Goal: Information Seeking & Learning: Learn about a topic

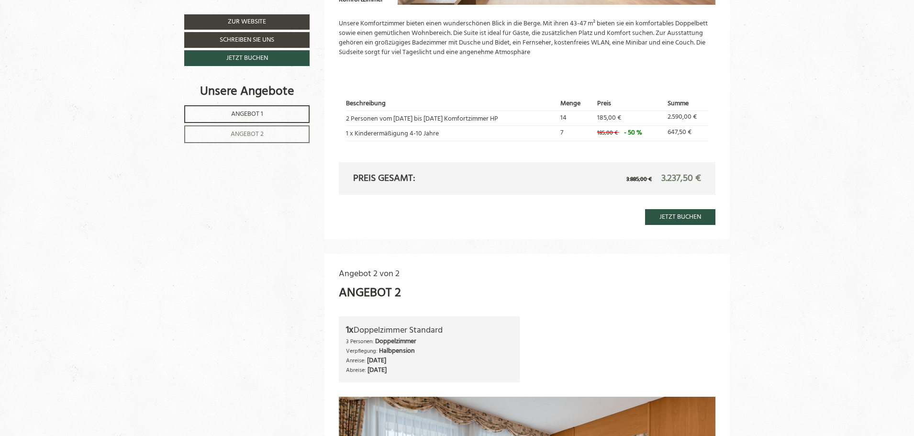
scroll to position [813, 0]
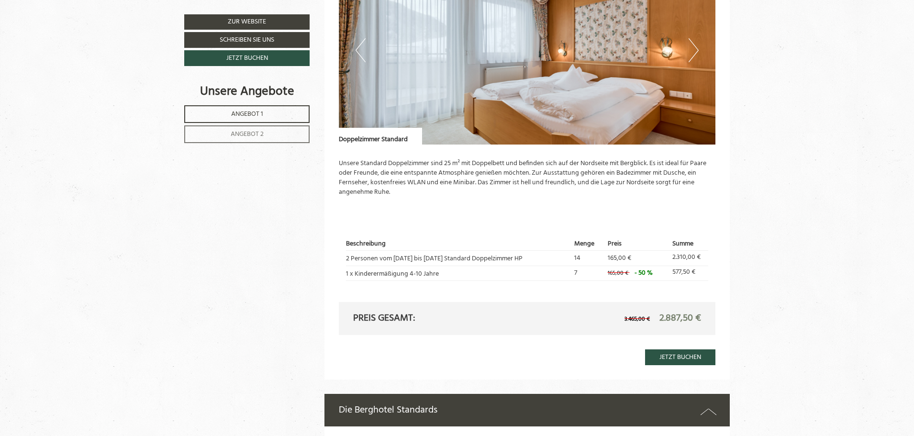
scroll to position [1244, 0]
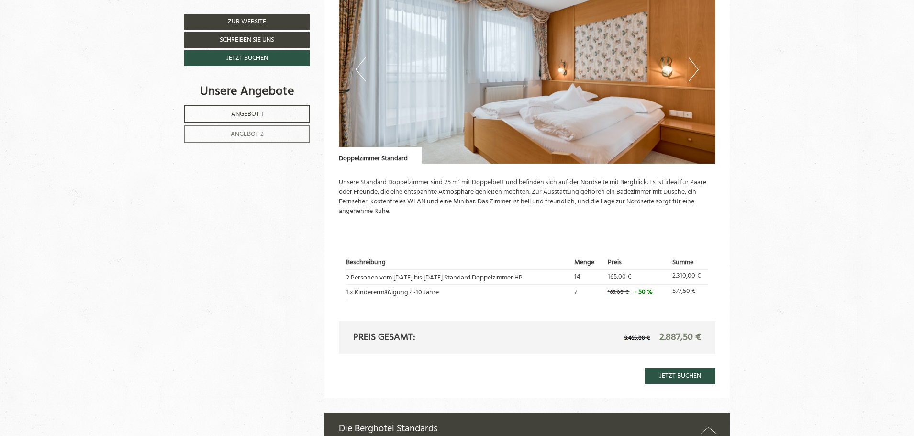
scroll to position [1339, 0]
